Goal: Task Accomplishment & Management: Manage account settings

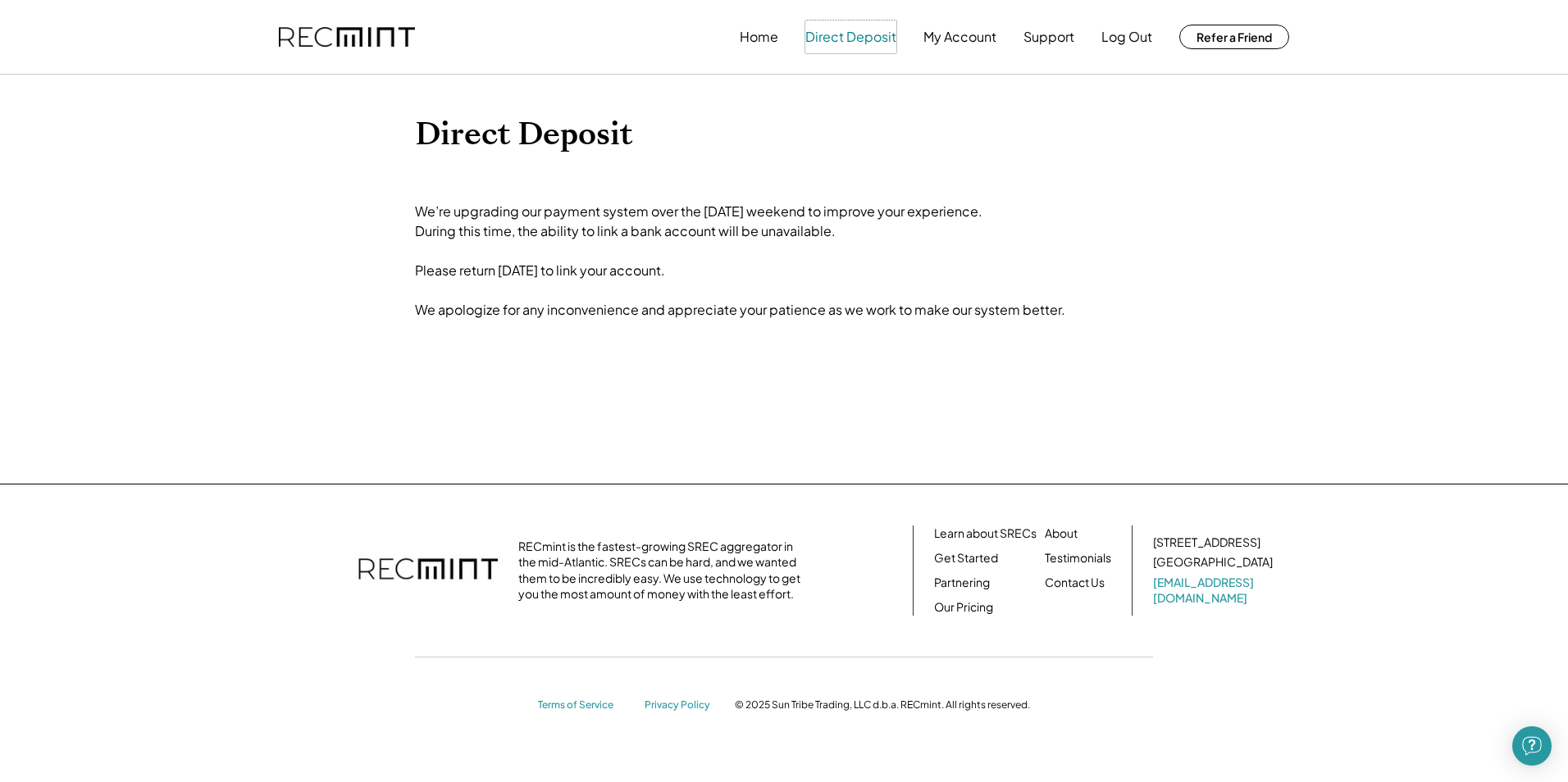
click at [821, 40] on button "Direct Deposit" at bounding box center [851, 37] width 91 height 33
click at [846, 40] on button "Direct Deposit" at bounding box center [851, 37] width 91 height 33
click at [753, 26] on button "Home" at bounding box center [759, 37] width 39 height 33
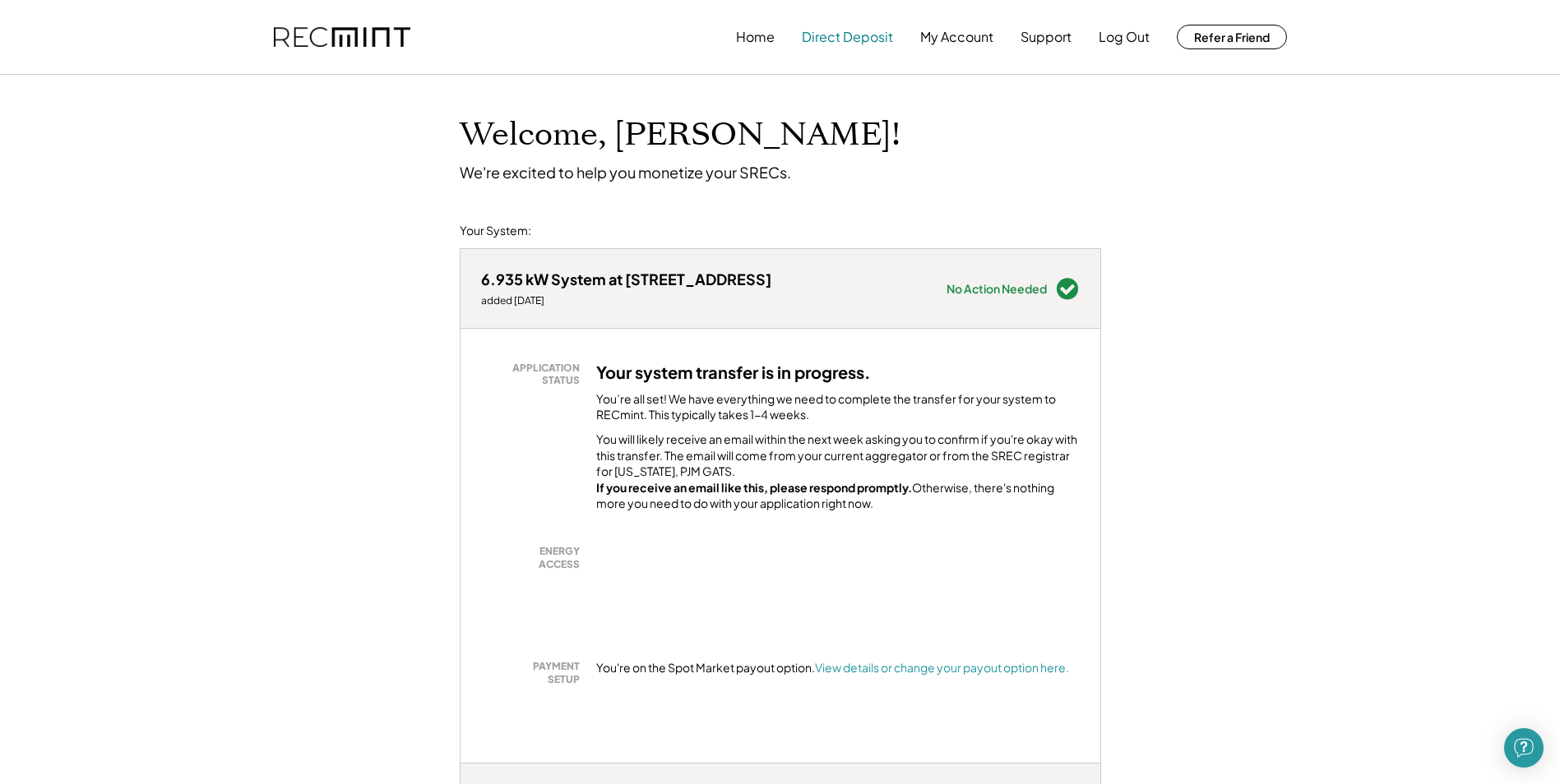
click at [853, 32] on button "Direct Deposit" at bounding box center [847, 37] width 92 height 33
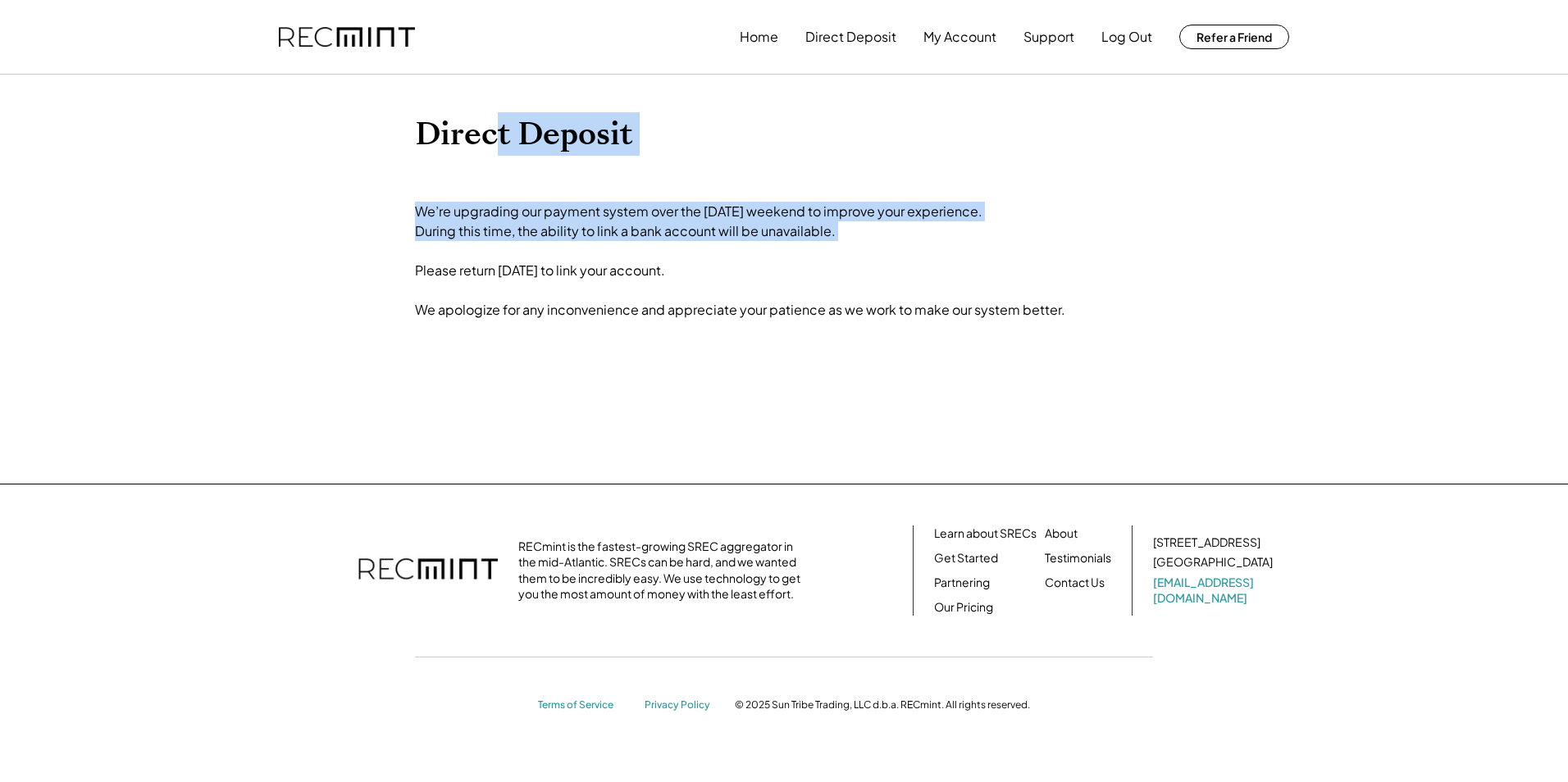
drag, startPoint x: 530, startPoint y: 181, endPoint x: 804, endPoint y: 264, distance: 286.3
click at [804, 264] on div "Direct Deposit We’re upgrading our payment system over the Labor Day weekend to…" at bounding box center [784, 279] width 738 height 327
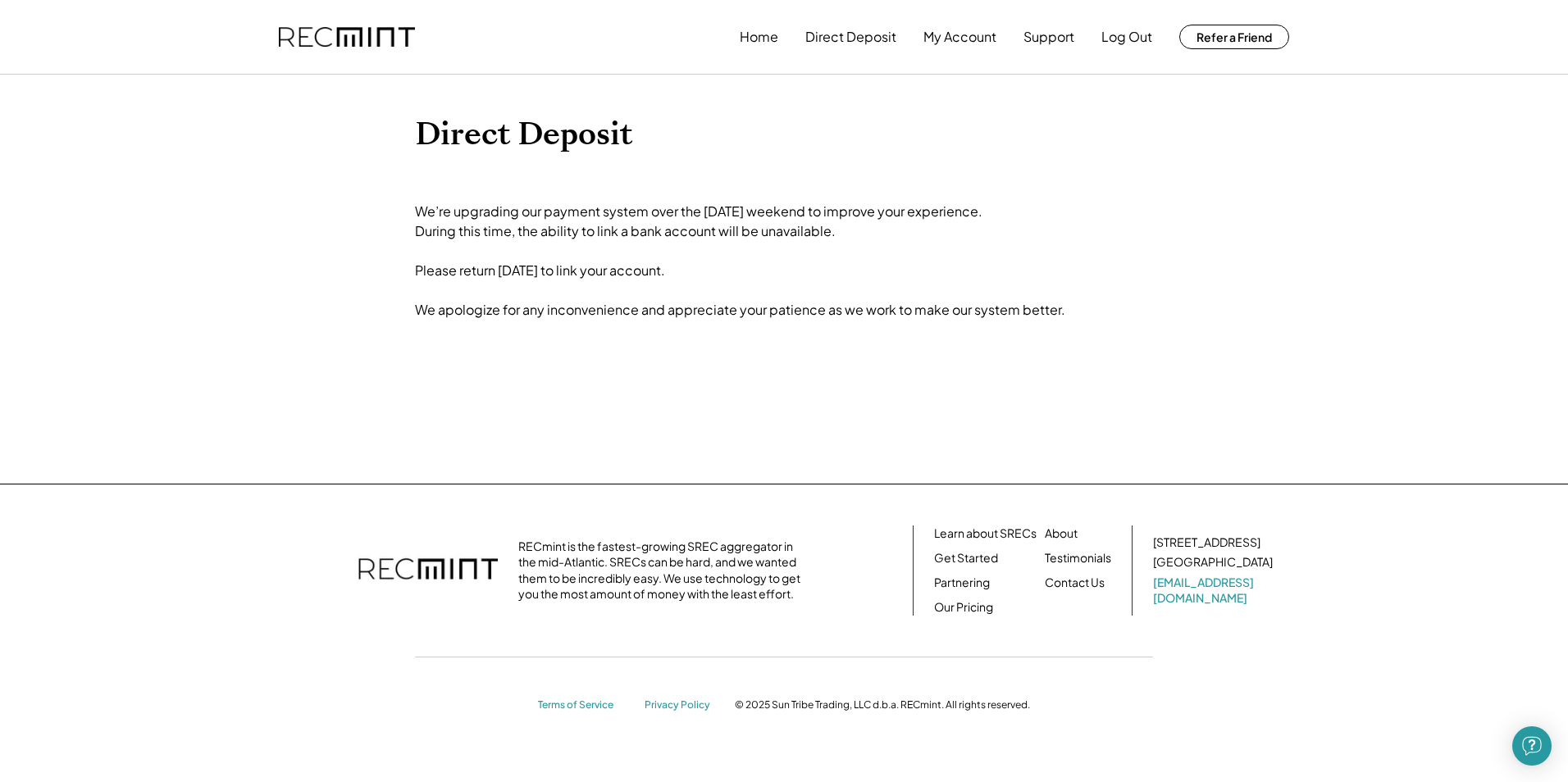
drag, startPoint x: 804, startPoint y: 264, endPoint x: 666, endPoint y: 351, distance: 163.1
click at [666, 351] on div "Direct Deposit We’re upgrading our payment system over the Labor Day weekend to…" at bounding box center [784, 279] width 738 height 327
